Goal: Navigation & Orientation: Find specific page/section

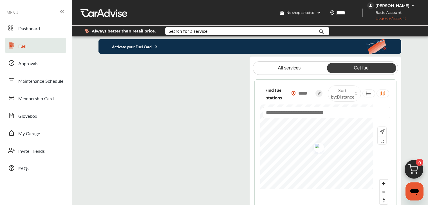
click at [156, 45] on icon at bounding box center [156, 46] width 1 height 2
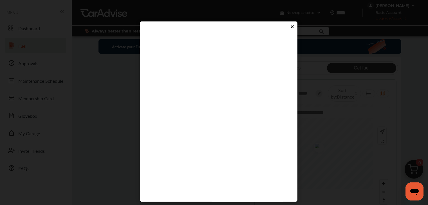
click at [290, 26] on icon at bounding box center [292, 27] width 5 height 5
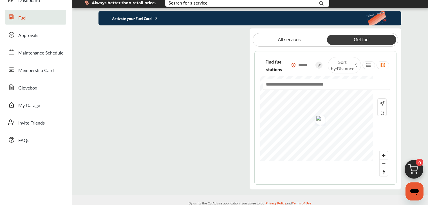
scroll to position [57, 0]
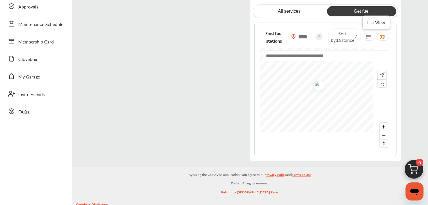
click at [371, 36] on icon at bounding box center [368, 36] width 5 height 5
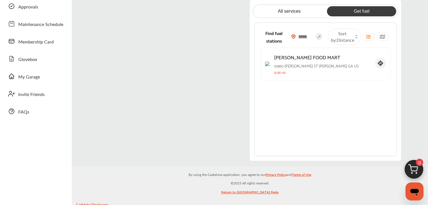
scroll to position [0, 0]
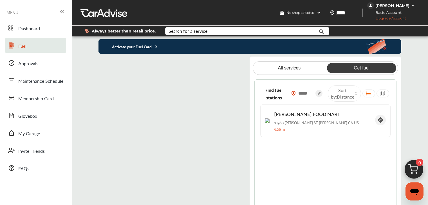
click at [358, 68] on link "Get fuel" at bounding box center [361, 68] width 69 height 10
click at [370, 92] on icon at bounding box center [368, 93] width 5 height 5
click at [385, 92] on div at bounding box center [383, 93] width 13 height 8
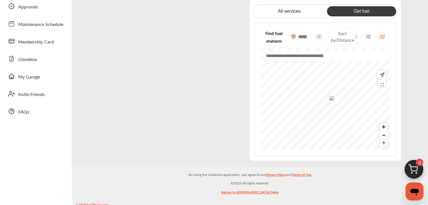
scroll to position [28, 0]
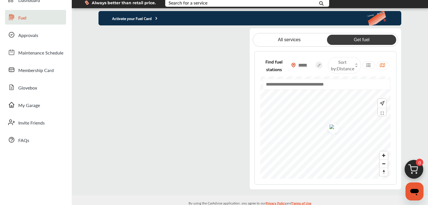
click at [208, 35] on flutter-view at bounding box center [170, 108] width 142 height 161
click at [155, 18] on icon at bounding box center [156, 18] width 5 height 5
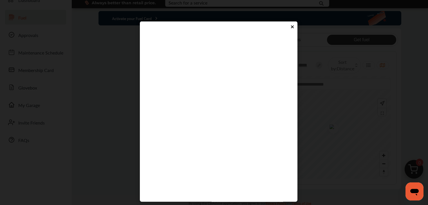
click at [176, 138] on flutter-view at bounding box center [217, 120] width 142 height 169
type input "****"
click at [206, 156] on flutter-view "****" at bounding box center [217, 120] width 142 height 169
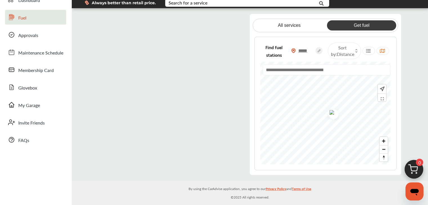
click at [346, 51] on span "Distance" at bounding box center [345, 54] width 17 height 6
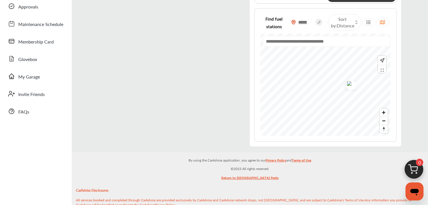
scroll to position [0, 0]
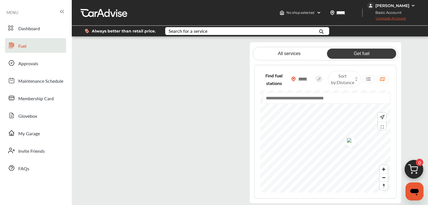
click at [362, 53] on link "Get fuel" at bounding box center [361, 53] width 69 height 10
click at [321, 10] on img at bounding box center [319, 12] width 5 height 5
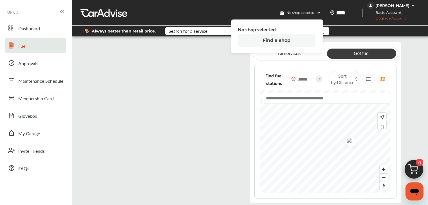
click at [420, 70] on div "All services Get fuel Find fuel stations ***** Sort by : Distance" at bounding box center [250, 122] width 357 height 161
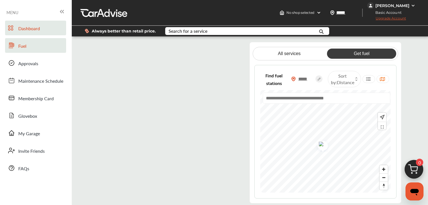
click at [29, 26] on span "Dashboard" at bounding box center [29, 28] width 22 height 7
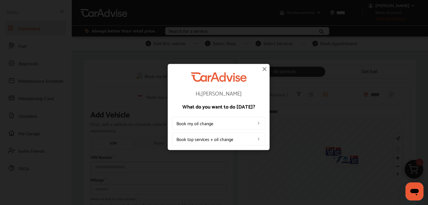
click at [264, 69] on img at bounding box center [264, 68] width 7 height 7
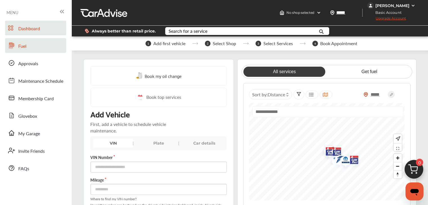
click at [27, 45] on link "Fuel" at bounding box center [35, 45] width 61 height 15
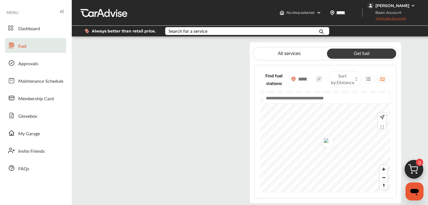
click at [313, 99] on input "text" at bounding box center [327, 97] width 128 height 11
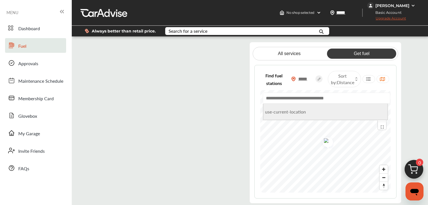
click at [286, 114] on li "use-current-location" at bounding box center [326, 111] width 124 height 16
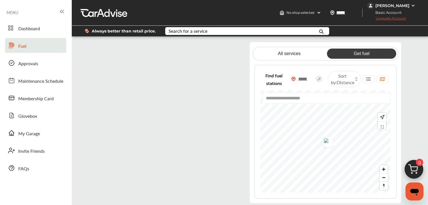
click at [296, 98] on input "**********" at bounding box center [327, 97] width 128 height 11
type input "*"
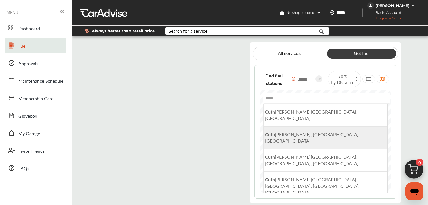
click at [291, 131] on span "[PERSON_NAME], [GEOGRAPHIC_DATA], [GEOGRAPHIC_DATA]" at bounding box center [312, 137] width 95 height 13
type input "**********"
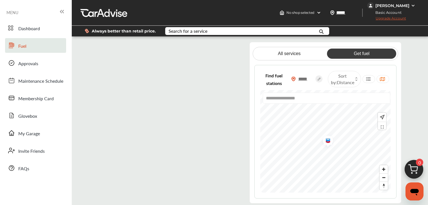
click at [328, 140] on img "Map marker" at bounding box center [326, 141] width 15 height 18
click at [41, 99] on span "Membership Card" at bounding box center [35, 98] width 35 height 7
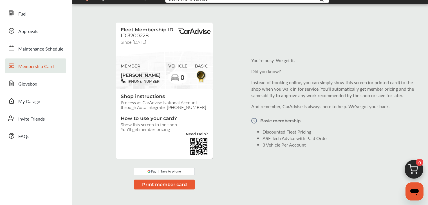
scroll to position [28, 0]
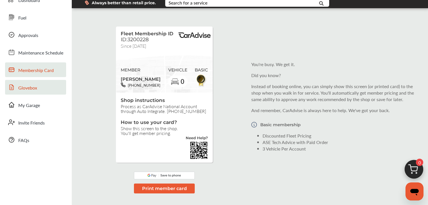
click at [37, 91] on link "Glovebox" at bounding box center [35, 87] width 61 height 15
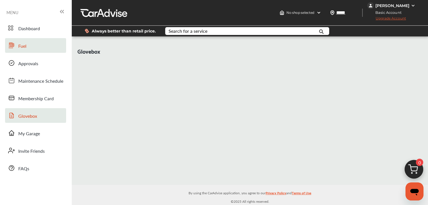
click at [30, 49] on link "Fuel" at bounding box center [35, 45] width 61 height 15
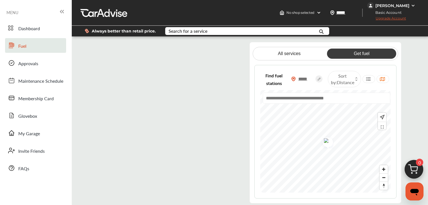
click at [292, 98] on input "text" at bounding box center [327, 97] width 128 height 11
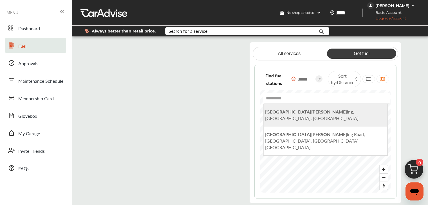
click at [297, 114] on span "[GEOGRAPHIC_DATA][PERSON_NAME], [GEOGRAPHIC_DATA], [GEOGRAPHIC_DATA]" at bounding box center [312, 114] width 94 height 13
type input "**********"
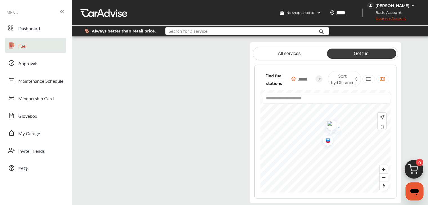
click at [217, 32] on input "text" at bounding box center [242, 31] width 153 height 9
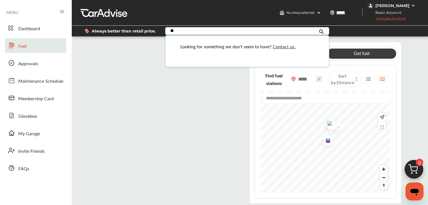
type input "*"
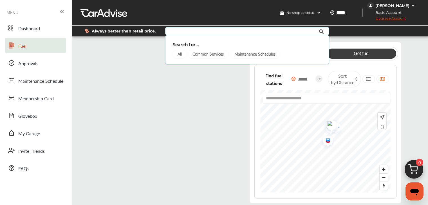
click at [155, 134] on flutter-view at bounding box center [170, 122] width 142 height 161
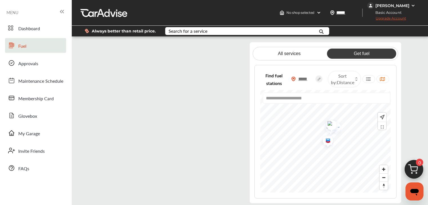
click at [283, 100] on input "**********" at bounding box center [327, 97] width 128 height 11
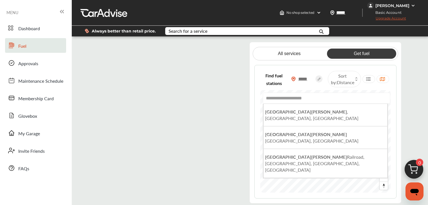
drag, startPoint x: 324, startPoint y: 99, endPoint x: 252, endPoint y: 96, distance: 71.9
click at [252, 96] on div "**********" at bounding box center [326, 122] width 152 height 161
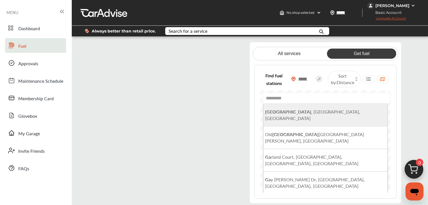
click at [294, 111] on span "[GEOGRAPHIC_DATA] , [GEOGRAPHIC_DATA], [GEOGRAPHIC_DATA]" at bounding box center [312, 114] width 95 height 13
type input "**********"
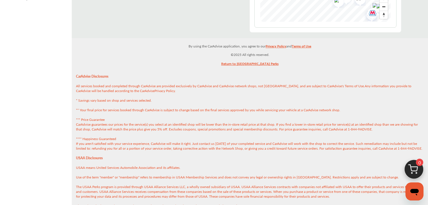
scroll to position [85, 0]
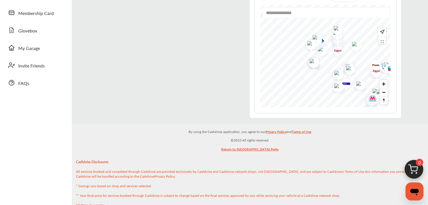
click at [254, 149] on link "Return to [GEOGRAPHIC_DATA] Perks" at bounding box center [249, 150] width 57 height 9
